Goal: Information Seeking & Learning: Learn about a topic

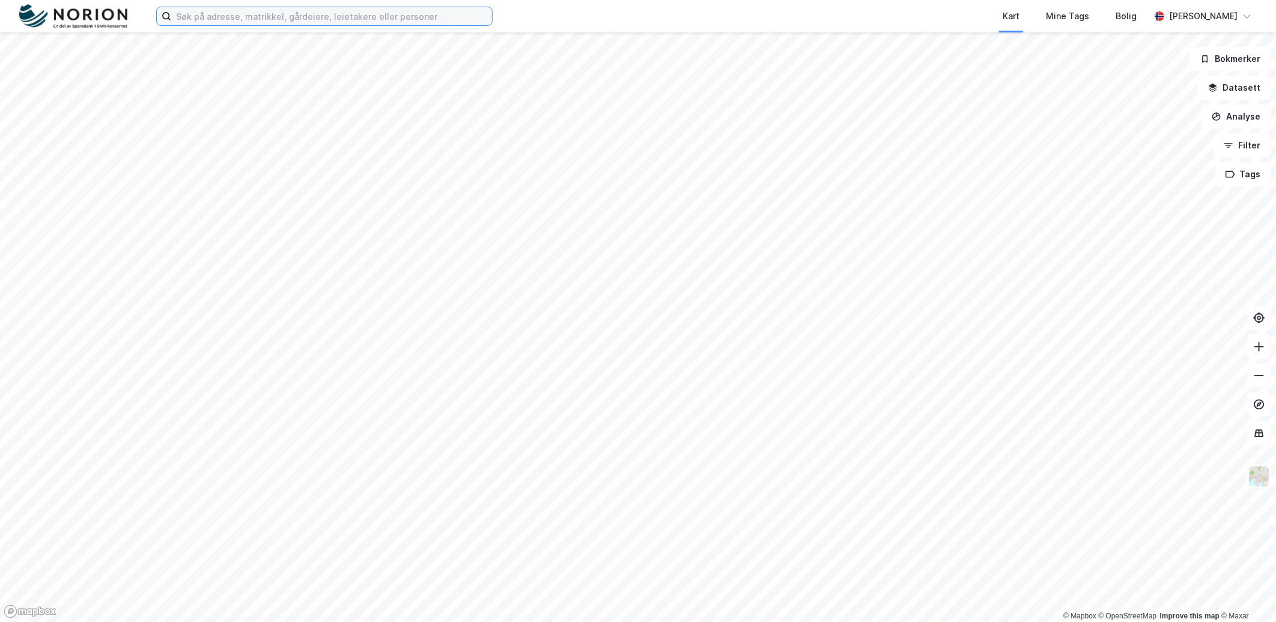
click at [227, 18] on input at bounding box center [331, 16] width 321 height 18
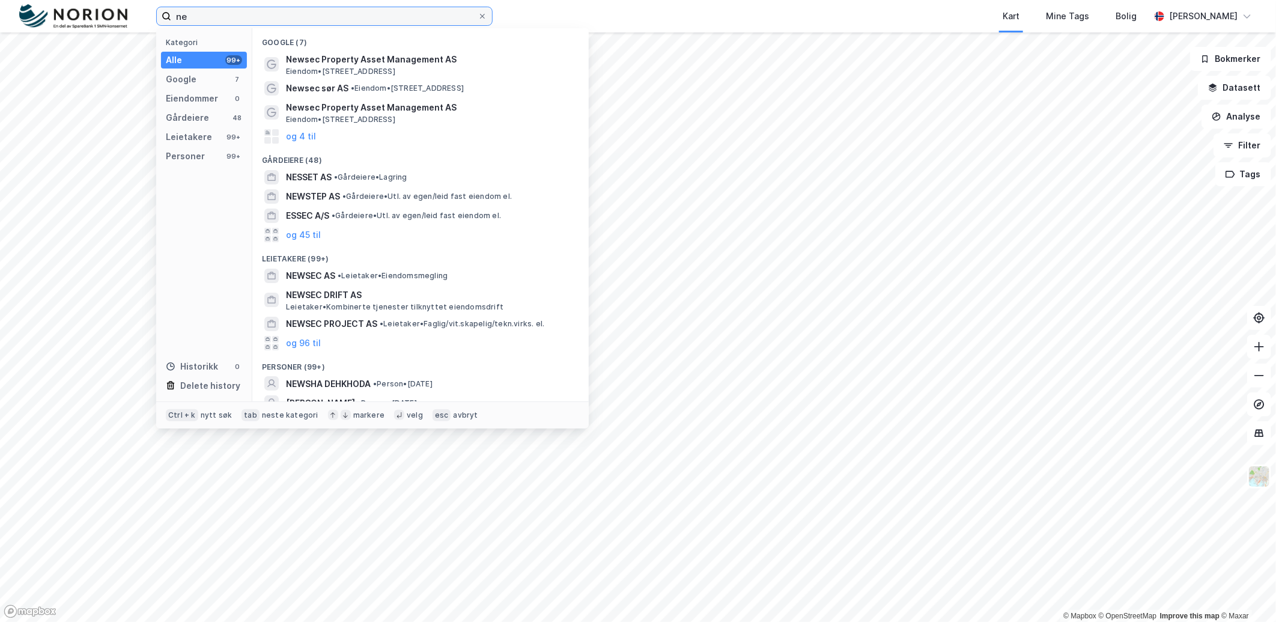
type input "n"
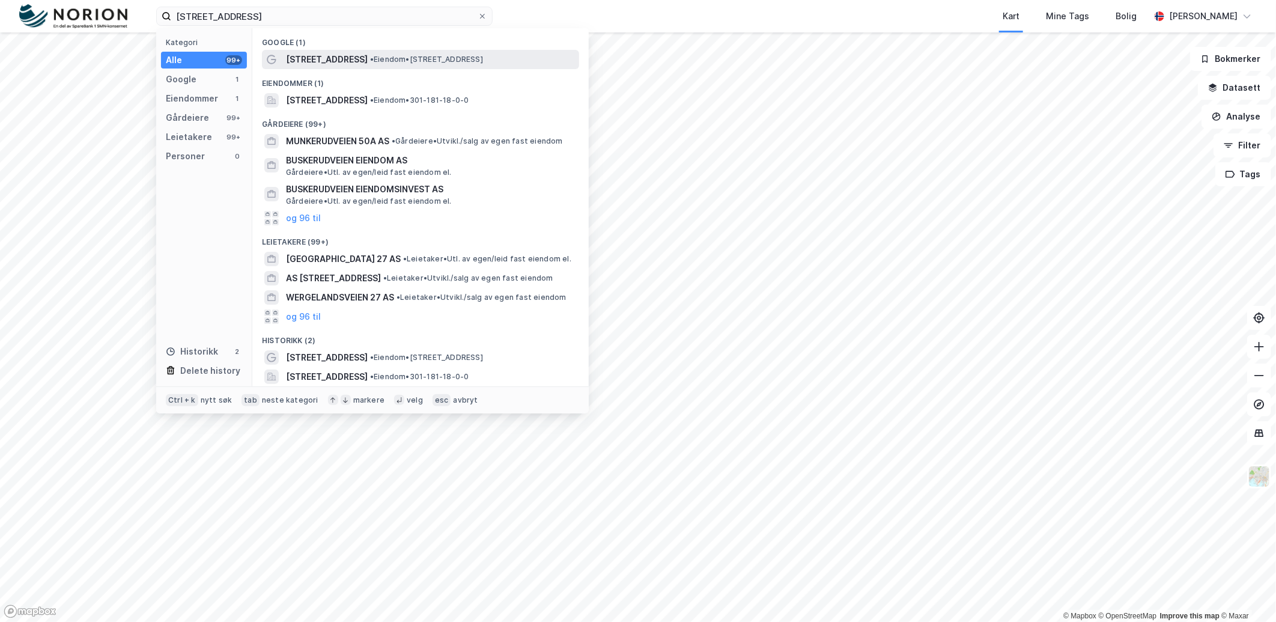
click at [403, 52] on div "[STREET_ADDRESS] • Eiendom • [STREET_ADDRESS]" at bounding box center [431, 59] width 291 height 14
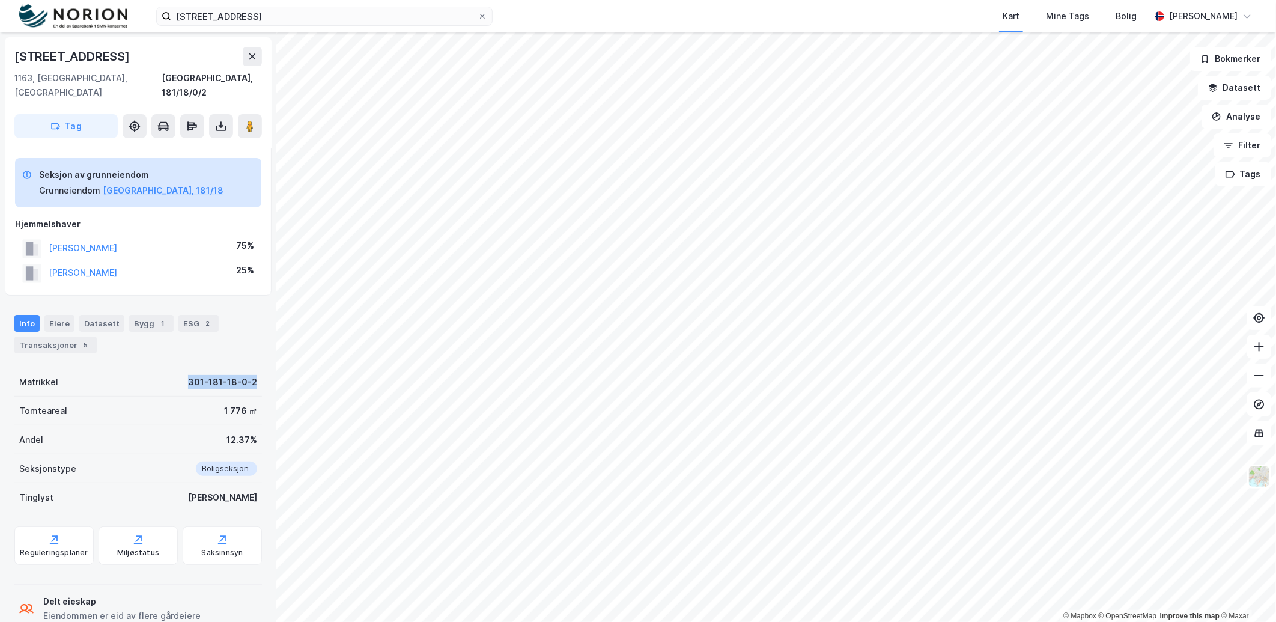
drag, startPoint x: 254, startPoint y: 373, endPoint x: 181, endPoint y: 370, distance: 72.8
click at [181, 370] on div "[STREET_ADDRESS], 181/18/0/2 Tag Seksjon av grunneiendom Grunneiendom [GEOGRAPH…" at bounding box center [138, 326] width 276 height 589
drag, startPoint x: 181, startPoint y: 370, endPoint x: 194, endPoint y: 370, distance: 12.6
copy div "301-181-18-0-2"
click at [54, 337] on div "Transaksjoner 5" at bounding box center [55, 345] width 82 height 17
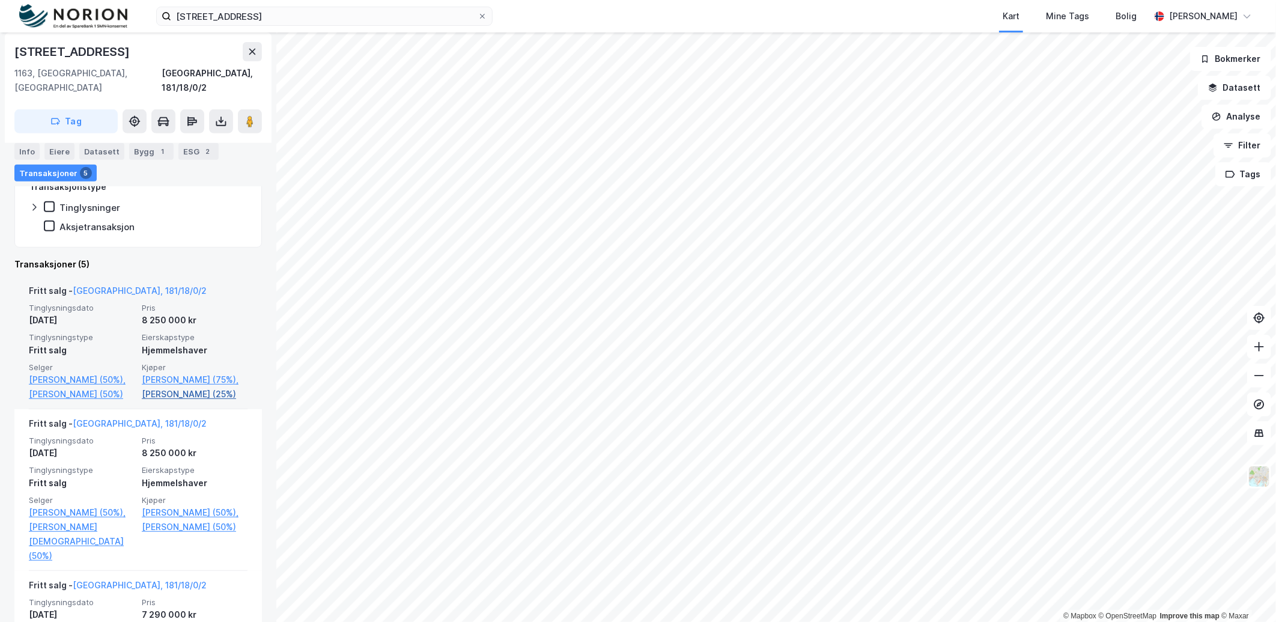
scroll to position [334, 0]
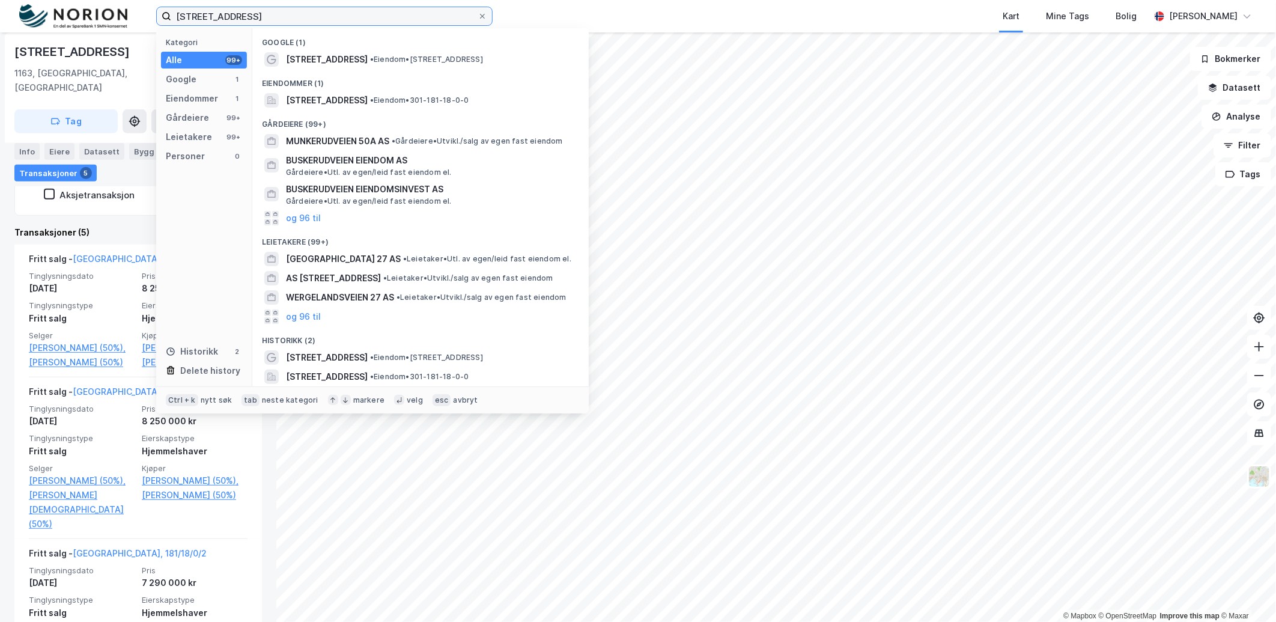
drag, startPoint x: 264, startPoint y: 15, endPoint x: 144, endPoint y: 25, distance: 120.6
click at [144, 25] on div "[STREET_ADDRESS] Kategori Alle 99+ Google 1 Eiendommer 1 Gårdeiere 99+ Leietake…" at bounding box center [638, 16] width 1276 height 32
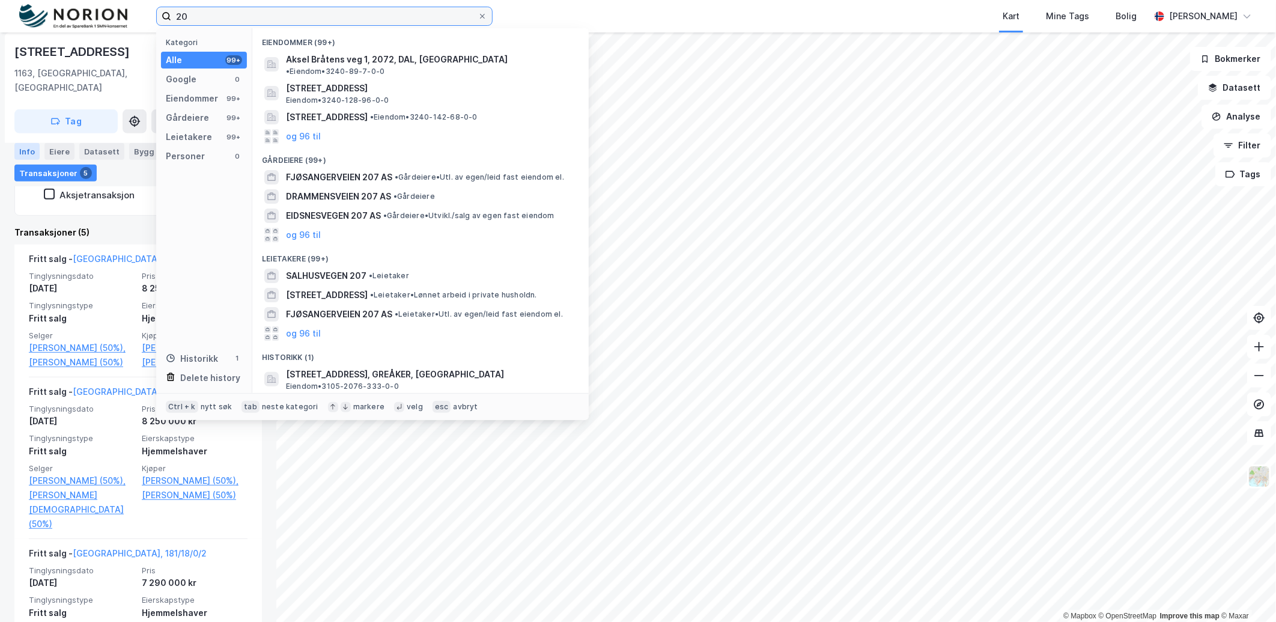
type input "2"
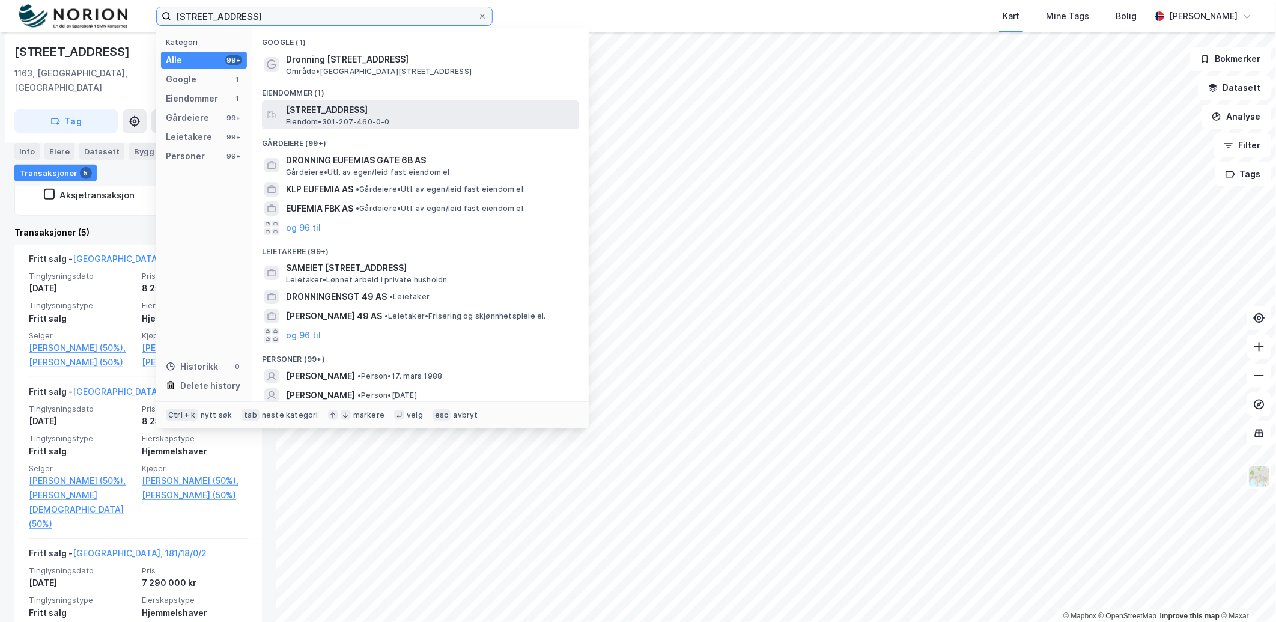
type input "[STREET_ADDRESS]"
click at [362, 114] on span "[STREET_ADDRESS]" at bounding box center [430, 110] width 288 height 14
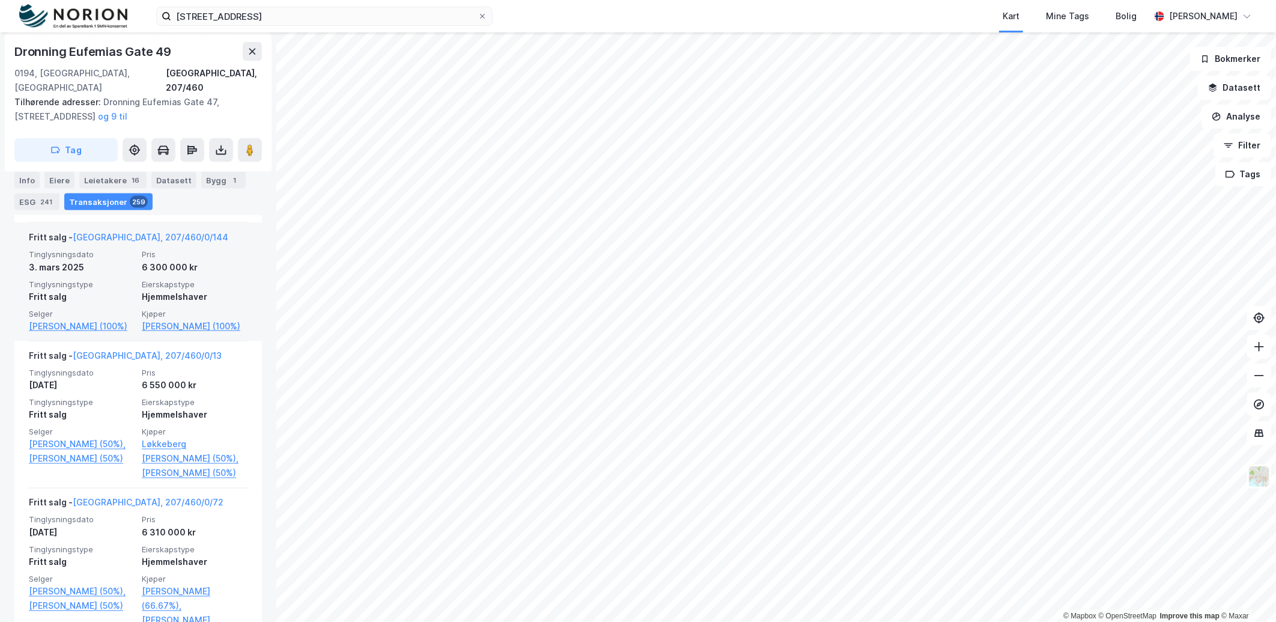
scroll to position [1104, 0]
